Goal: Task Accomplishment & Management: Manage account settings

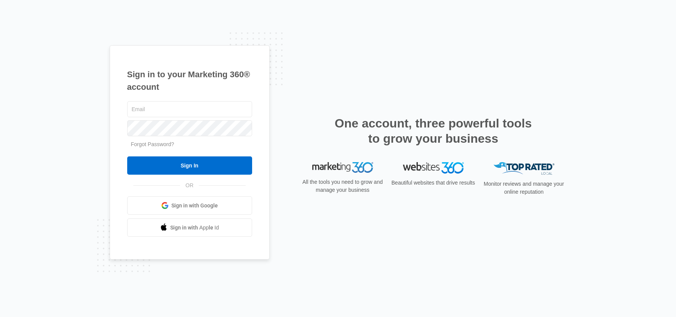
type input "[EMAIL_ADDRESS][DOMAIN_NAME]"
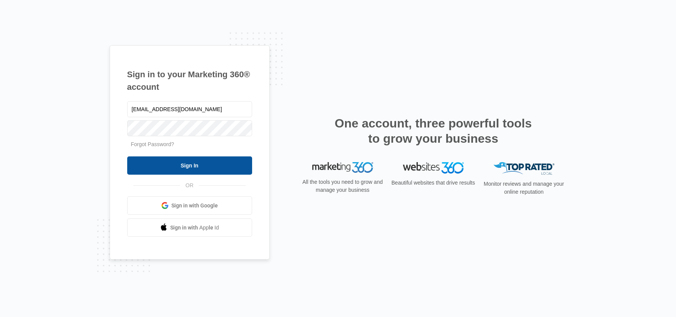
click at [174, 163] on input "Sign In" at bounding box center [189, 166] width 125 height 18
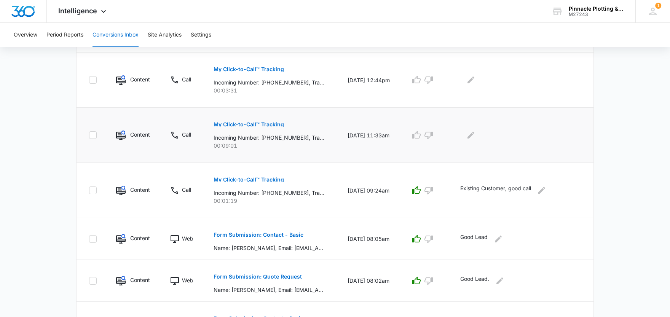
scroll to position [395, 0]
click at [247, 125] on p "My Click-to-Call™ Tracking" at bounding box center [249, 124] width 70 height 5
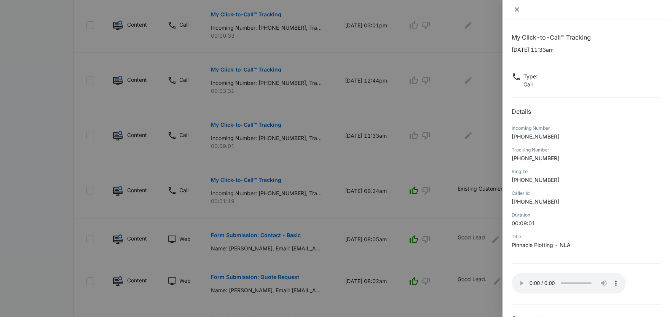
click at [519, 8] on icon "close" at bounding box center [517, 9] width 5 height 5
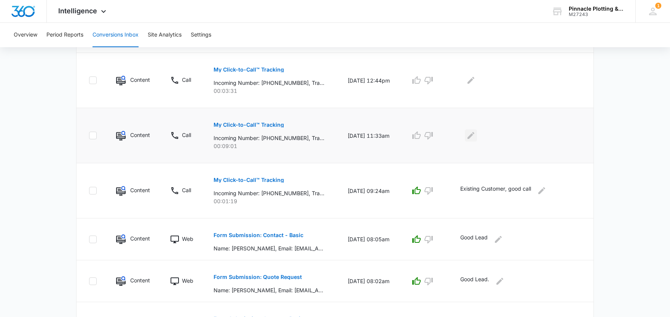
click at [473, 135] on icon "Edit Comments" at bounding box center [471, 135] width 9 height 9
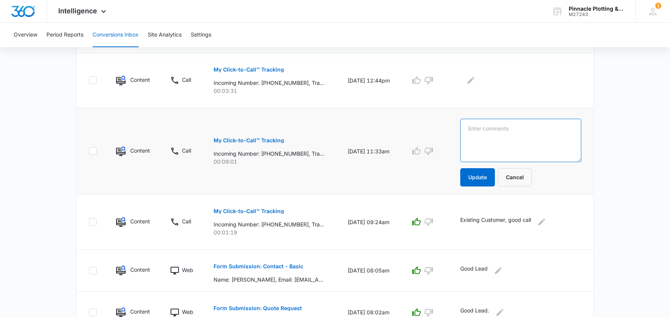
click at [492, 129] on textarea at bounding box center [520, 140] width 121 height 43
drag, startPoint x: 494, startPoint y: 133, endPoint x: 456, endPoint y: 137, distance: 38.3
click at [456, 137] on td "Good lead for service on Epson Update Cancel" at bounding box center [522, 151] width 142 height 86
type textarea "Good lead for service on Epson"
click at [420, 151] on icon "button" at bounding box center [416, 151] width 9 height 9
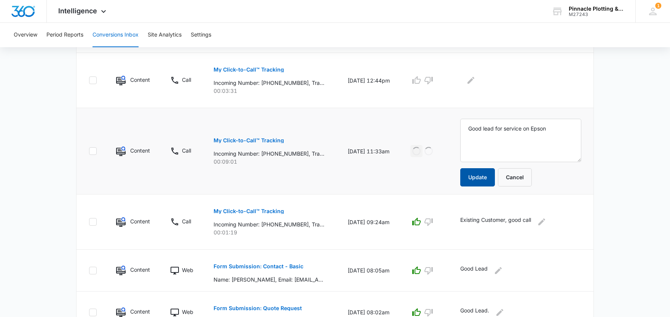
click at [473, 172] on button "Update" at bounding box center [477, 177] width 35 height 18
click at [472, 78] on icon "Edit Comments" at bounding box center [471, 80] width 9 height 9
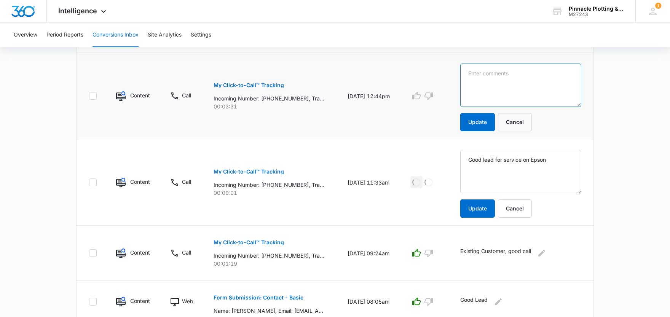
click at [503, 86] on textarea at bounding box center [520, 85] width 121 height 43
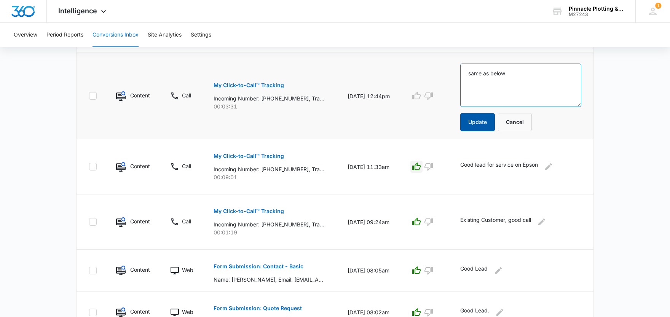
type textarea "same as below"
click at [470, 127] on button "Update" at bounding box center [477, 122] width 35 height 18
click at [481, 122] on button "Update" at bounding box center [477, 122] width 35 height 18
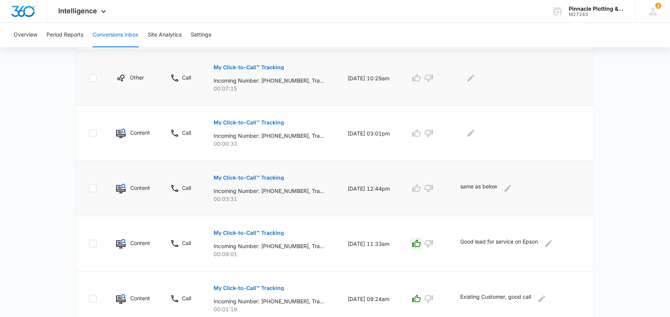
scroll to position [242, 0]
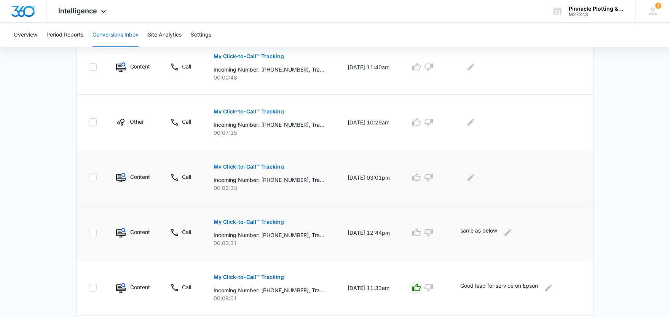
click at [241, 165] on p "My Click-to-Call™ Tracking" at bounding box center [249, 166] width 70 height 5
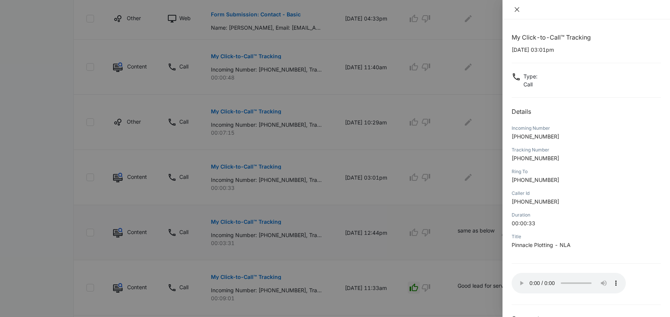
click at [516, 11] on icon "close" at bounding box center [517, 9] width 5 height 5
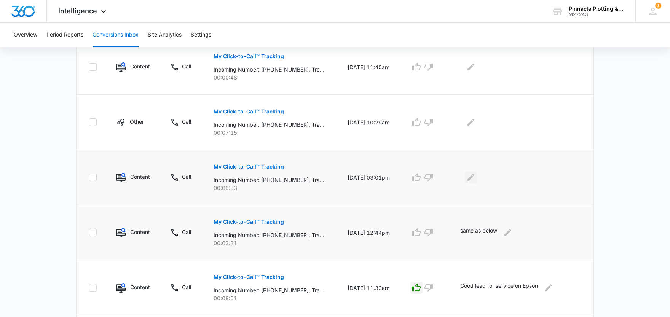
click at [475, 176] on icon "Edit Comments" at bounding box center [471, 177] width 7 height 7
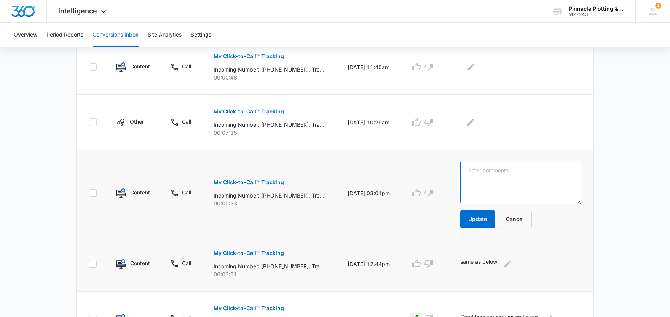
click at [518, 168] on textarea at bounding box center [520, 182] width 121 height 43
type textarea "solicitation for collection services"
click at [470, 217] on button "Update" at bounding box center [477, 219] width 35 height 18
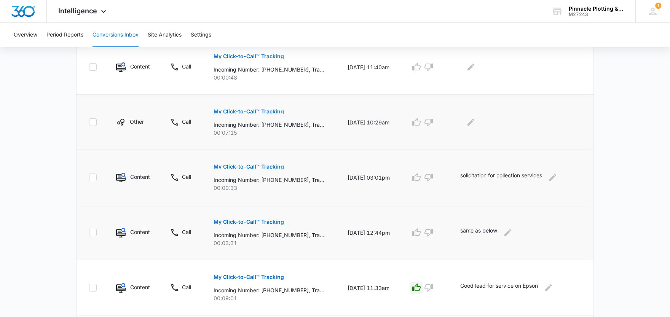
click at [250, 109] on p "My Click-to-Call™ Tracking" at bounding box center [249, 111] width 70 height 5
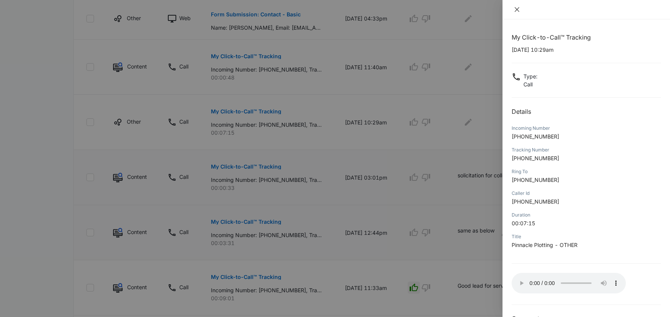
click at [518, 10] on icon "close" at bounding box center [517, 9] width 6 height 6
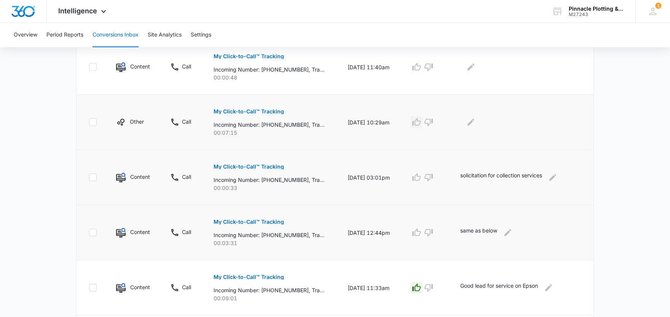
drag, startPoint x: 419, startPoint y: 120, endPoint x: 442, endPoint y: 123, distance: 23.0
click at [421, 121] on icon "button" at bounding box center [416, 122] width 9 height 9
click at [474, 120] on icon "Edit Comments" at bounding box center [471, 122] width 9 height 9
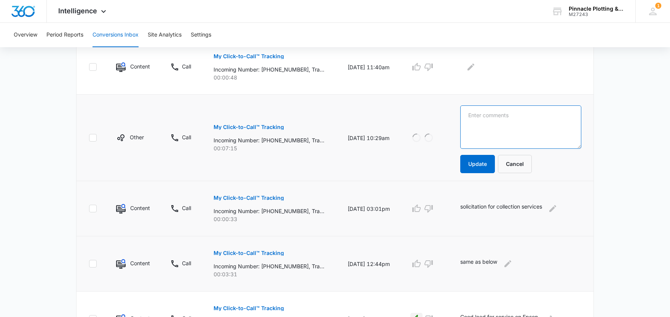
click at [483, 123] on textarea at bounding box center [520, 126] width 121 height 43
type textarea "follow up call from earlier lead in process"
click at [486, 171] on button "Update" at bounding box center [477, 164] width 35 height 18
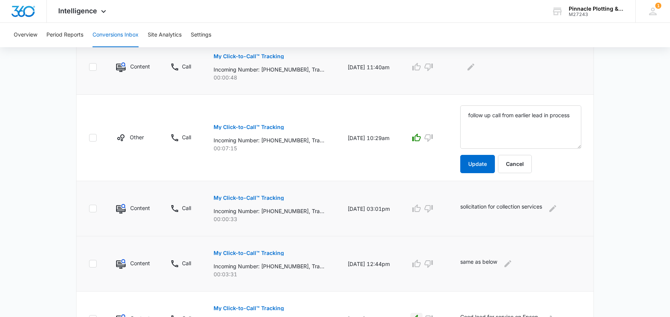
click at [245, 57] on p "My Click-to-Call™ Tracking" at bounding box center [249, 56] width 70 height 5
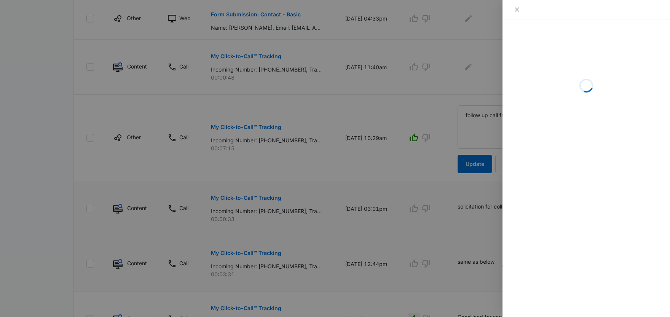
drag, startPoint x: 398, startPoint y: 141, endPoint x: 411, endPoint y: 152, distance: 16.4
click at [399, 142] on div at bounding box center [335, 158] width 670 height 317
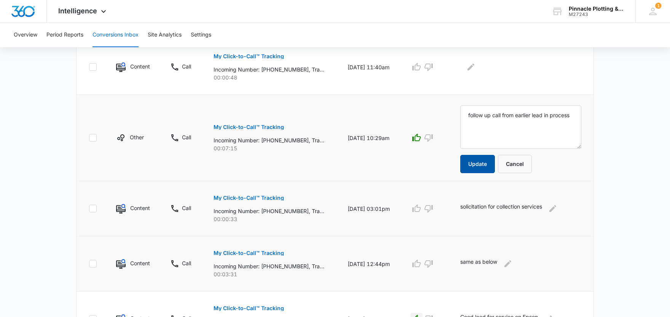
click at [472, 161] on button "Update" at bounding box center [477, 164] width 35 height 18
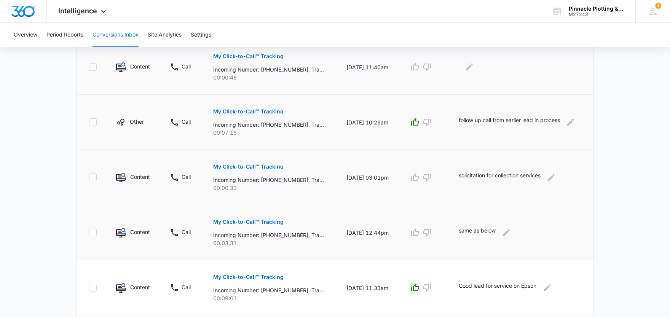
click at [250, 56] on p "My Click-to-Call™ Tracking" at bounding box center [248, 56] width 70 height 5
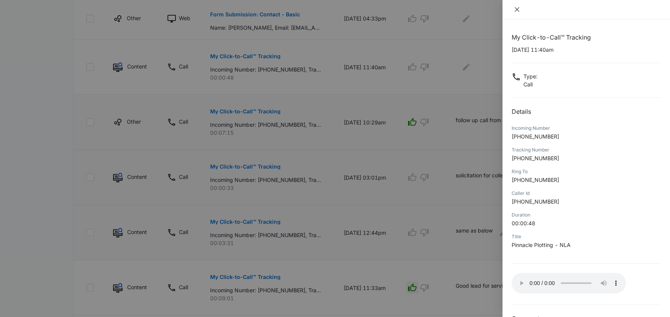
click at [519, 11] on icon "close" at bounding box center [517, 9] width 5 height 5
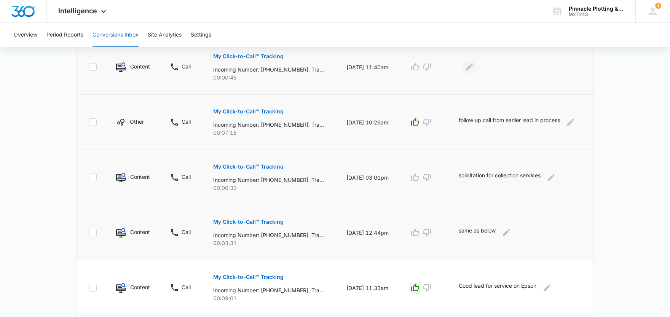
click at [473, 67] on icon "Edit Comments" at bounding box center [469, 67] width 7 height 7
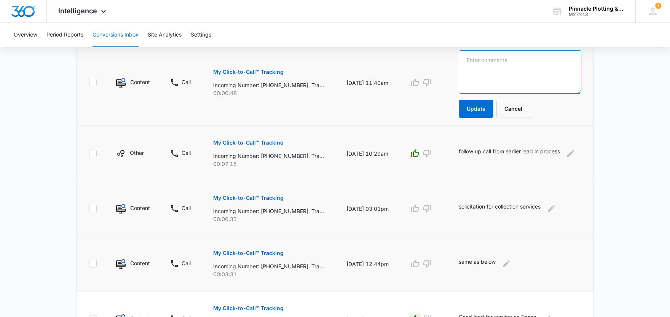
click at [498, 71] on textarea at bounding box center [520, 71] width 123 height 43
type textarea "wrong number"
click at [432, 84] on icon "button" at bounding box center [427, 82] width 9 height 9
click at [477, 108] on button "Update" at bounding box center [476, 109] width 35 height 18
click at [533, 59] on textarea "wrong number" at bounding box center [520, 71] width 123 height 43
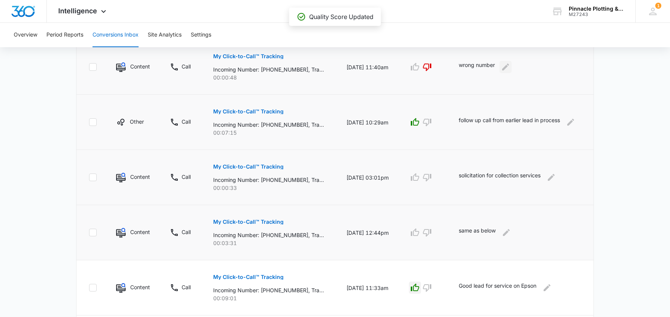
click at [505, 65] on icon "Edit Comments" at bounding box center [505, 66] width 9 height 9
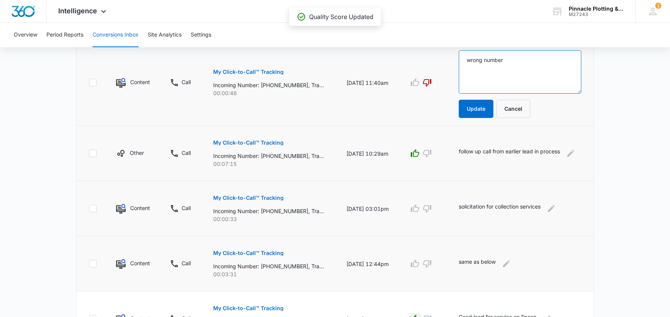
click at [514, 61] on textarea "wrong number" at bounding box center [520, 71] width 123 height 43
type textarea "wrong number? asked for someone we never heard of"
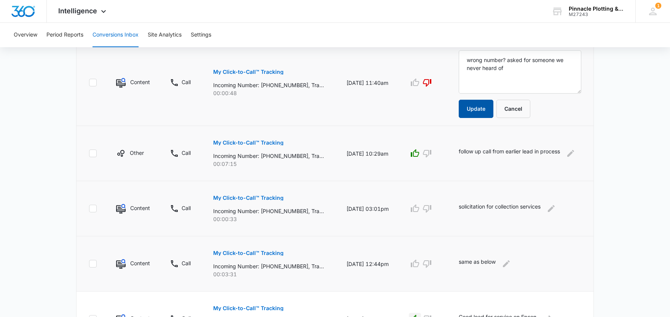
click at [474, 106] on button "Update" at bounding box center [476, 109] width 35 height 18
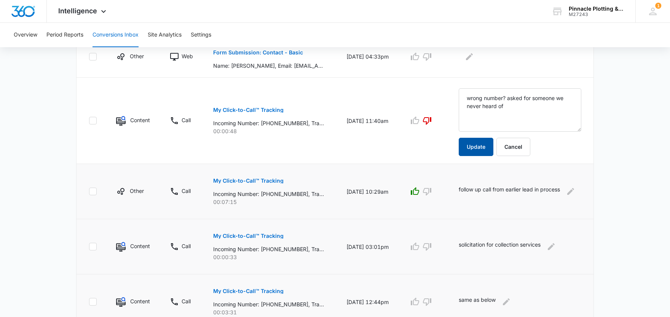
scroll to position [115, 0]
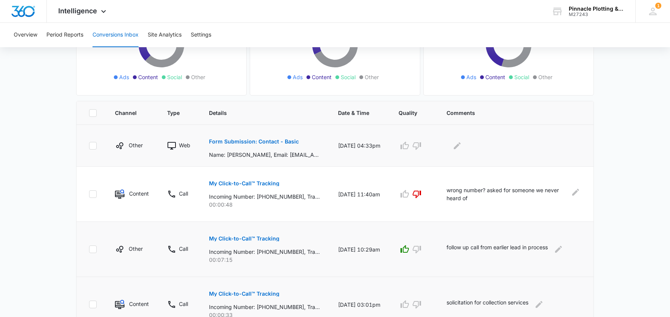
click at [264, 139] on p "Form Submission: Contact - Basic" at bounding box center [254, 141] width 90 height 5
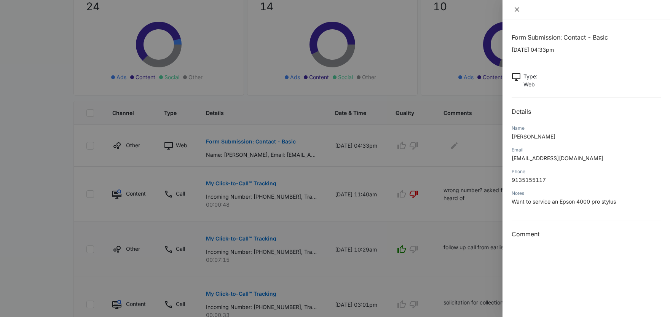
click at [518, 8] on icon "close" at bounding box center [517, 9] width 6 height 6
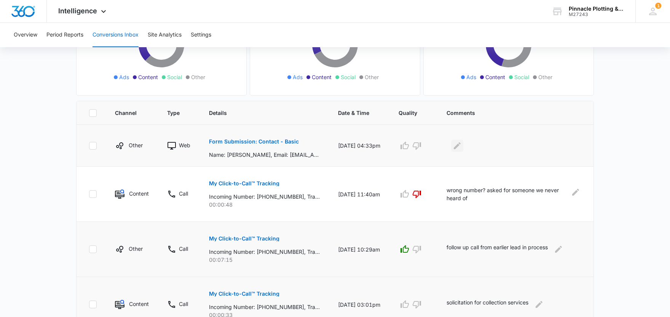
click at [462, 144] on icon "Edit Comments" at bounding box center [457, 145] width 9 height 9
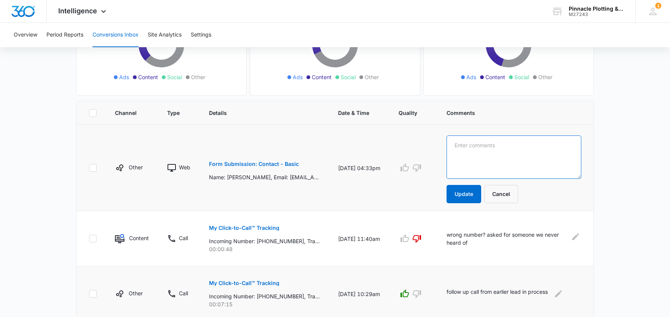
click at [496, 151] on textarea at bounding box center [514, 157] width 135 height 43
drag, startPoint x: 484, startPoint y: 144, endPoint x: 546, endPoint y: 134, distance: 63.0
click at [484, 144] on textarea "lead for service call" at bounding box center [514, 157] width 135 height 43
type textarea "lead for Epson service call"
click at [409, 167] on icon "button" at bounding box center [405, 168] width 8 height 8
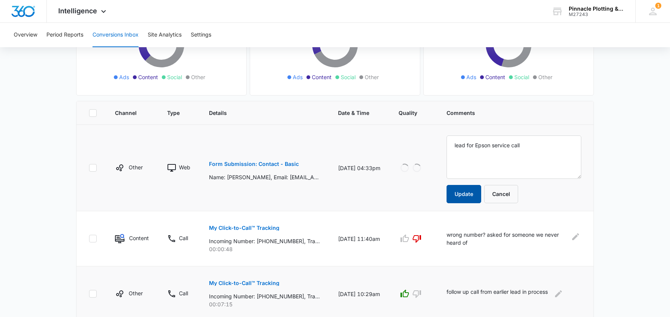
click at [477, 196] on button "Update" at bounding box center [464, 194] width 35 height 18
